Goal: Information Seeking & Learning: Find specific page/section

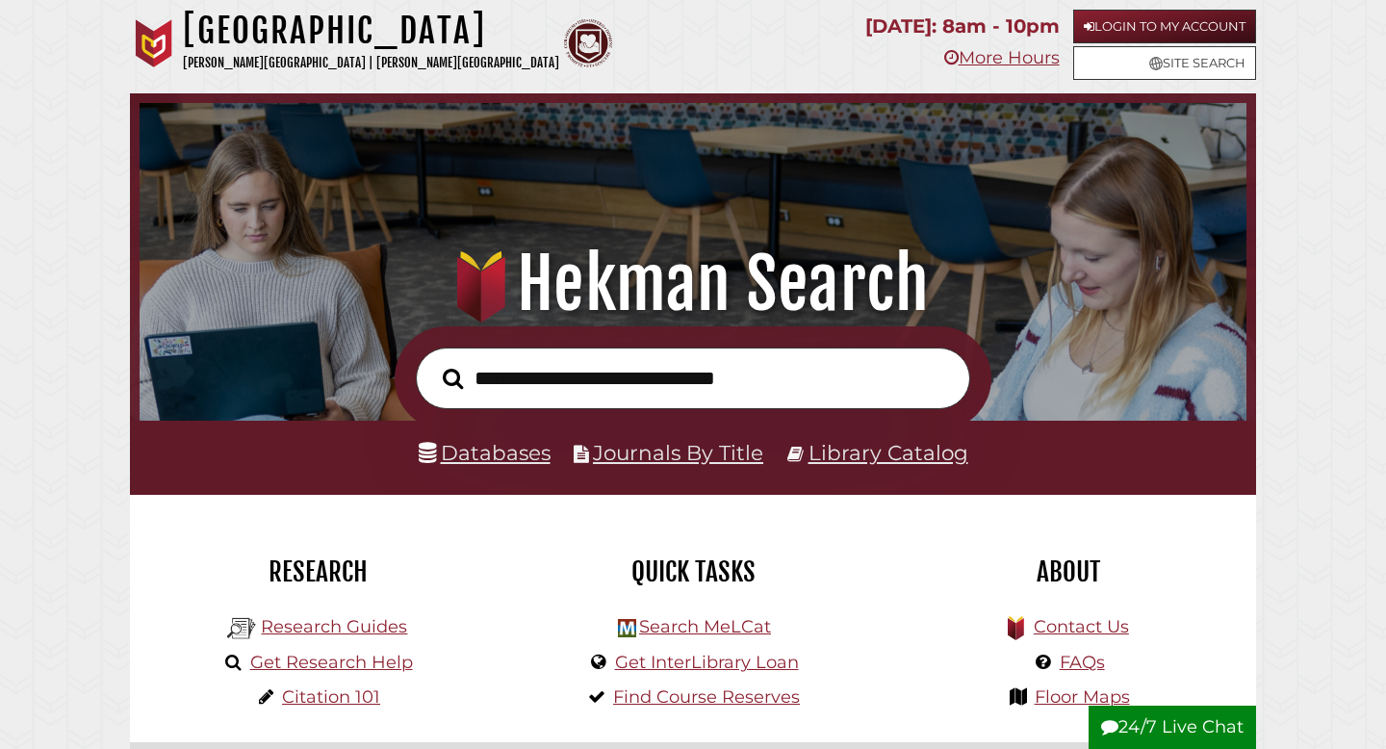
scroll to position [366, 1098]
click at [533, 390] on input "text" at bounding box center [693, 379] width 555 height 63
type input "**********"
click at [433, 363] on button "Search" at bounding box center [452, 379] width 39 height 32
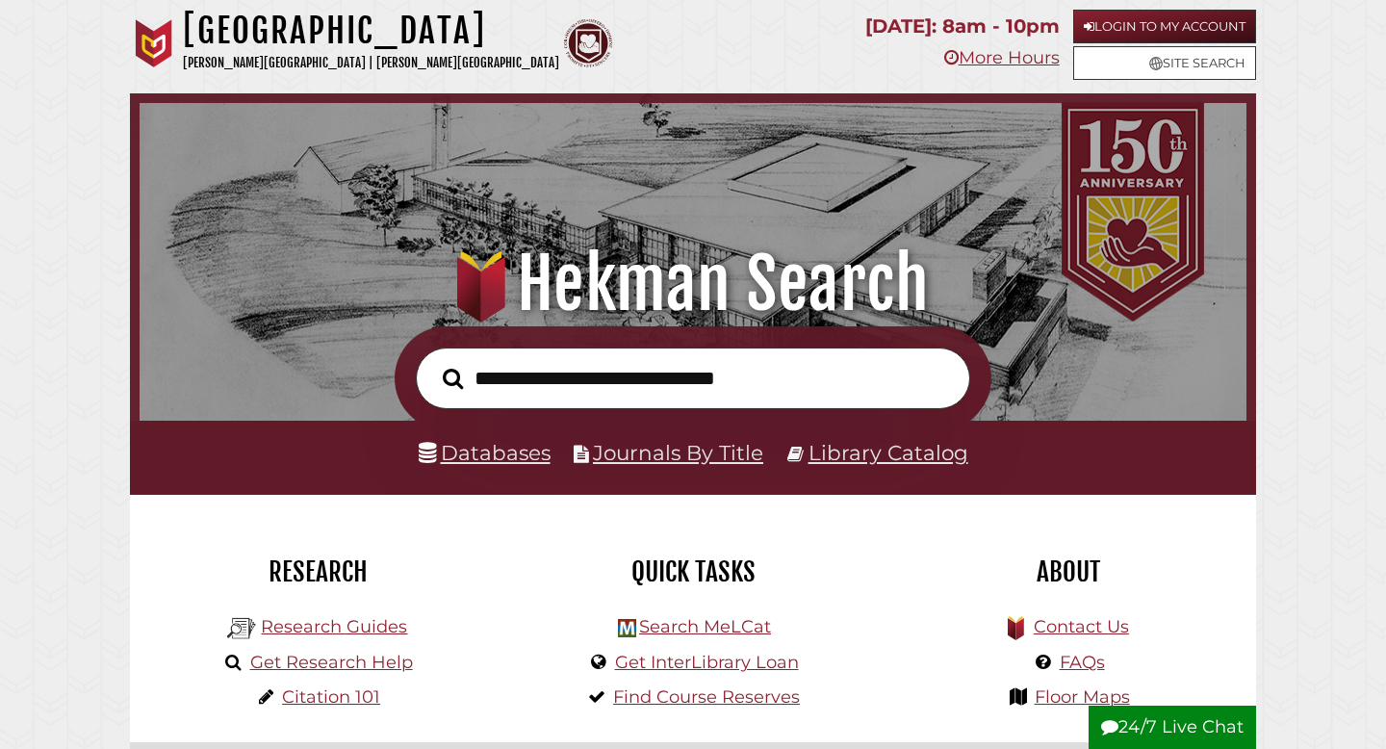
scroll to position [366, 1098]
click at [660, 391] on input "text" at bounding box center [693, 379] width 555 height 63
type input "*"
click at [521, 461] on link "Databases" at bounding box center [485, 452] width 132 height 25
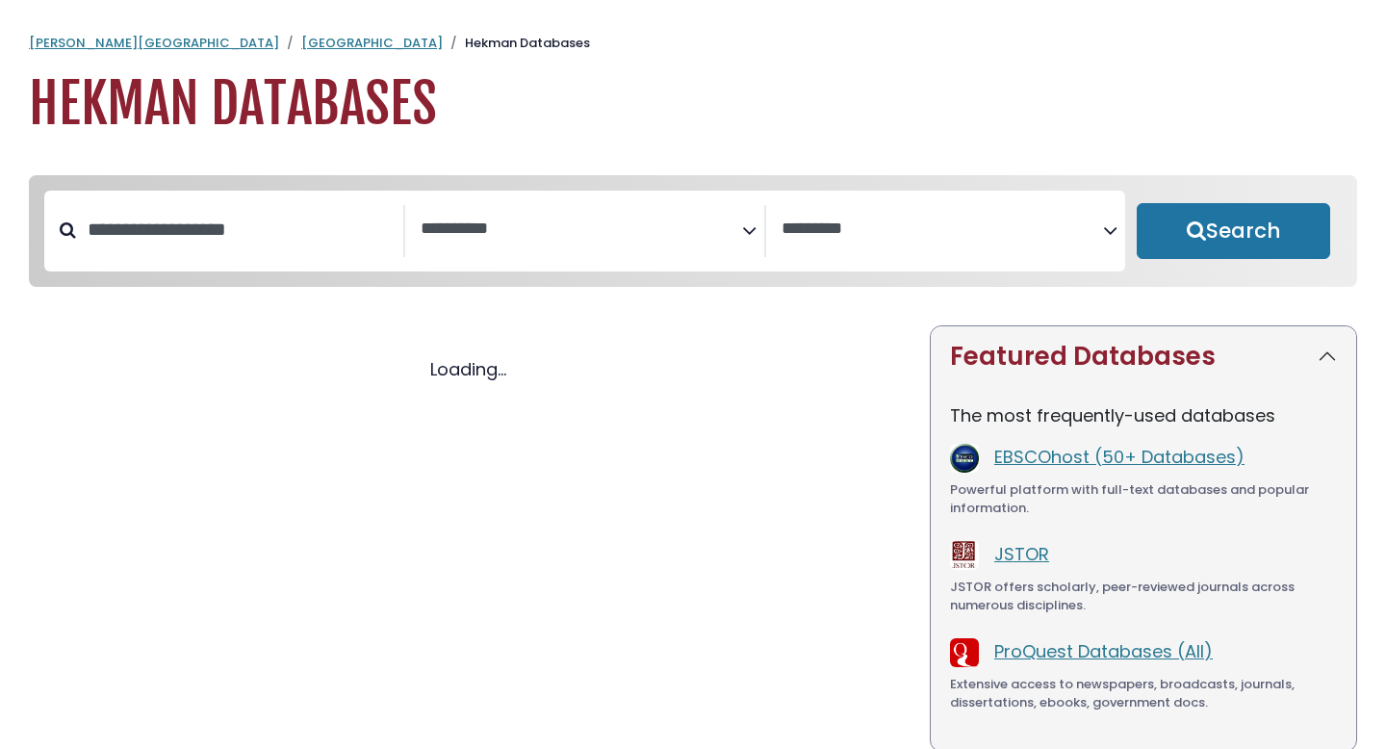
select select "Database Subject Filter"
select select "Database Vendors Filter"
select select "Database Subject Filter"
select select "Database Vendors Filter"
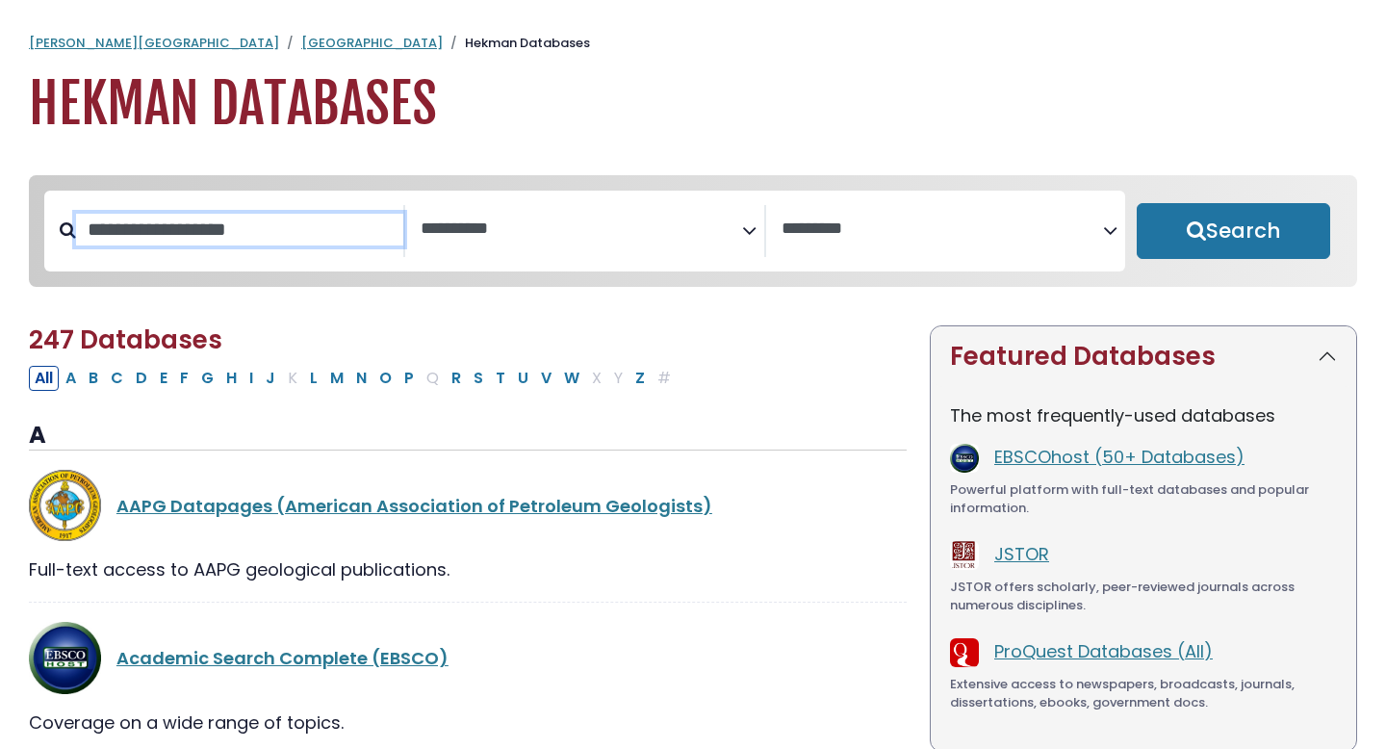
click at [292, 246] on input "Search database by title or keyword" at bounding box center [239, 230] width 327 height 32
type input "*****"
click at [1137, 203] on button "Search" at bounding box center [1234, 231] width 194 height 56
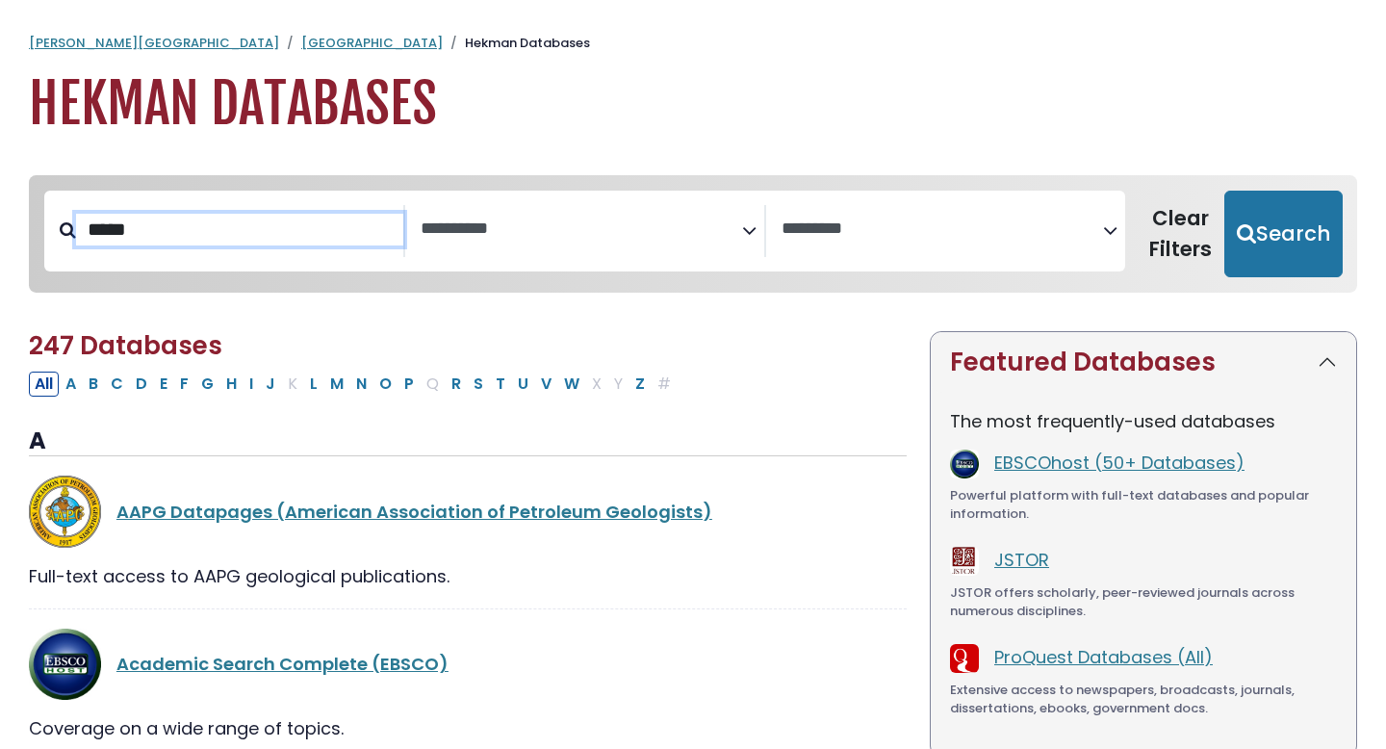
select select "Database Subject Filter"
select select "Database Vendors Filter"
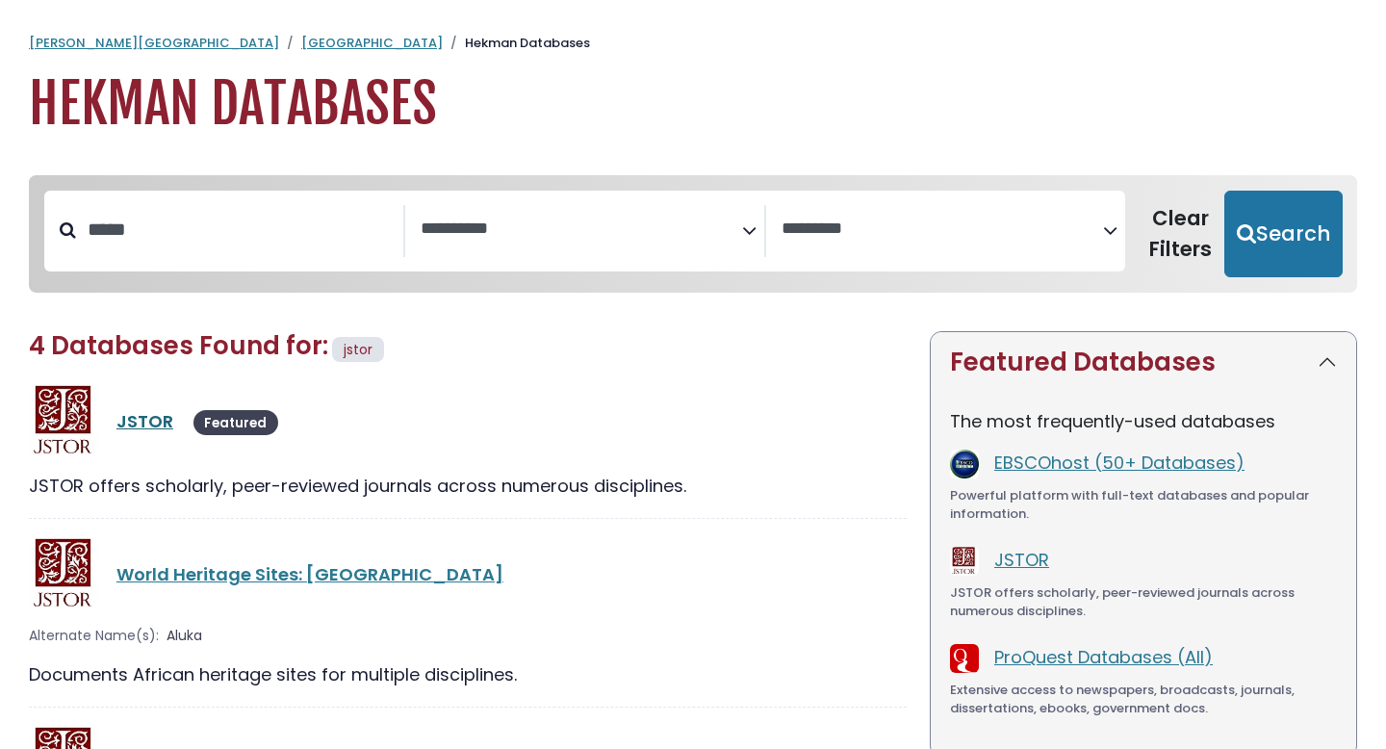
click at [162, 427] on link "JSTOR" at bounding box center [144, 421] width 57 height 24
